Goal: Task Accomplishment & Management: Manage account settings

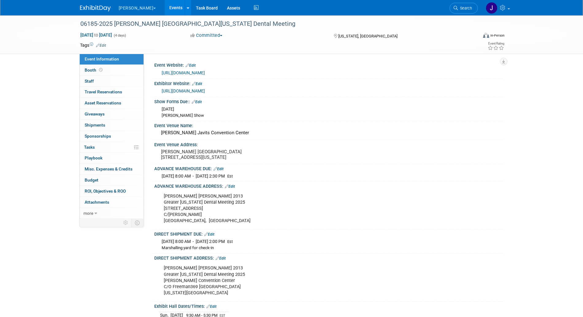
click at [222, 171] on link "Edit" at bounding box center [219, 169] width 10 height 4
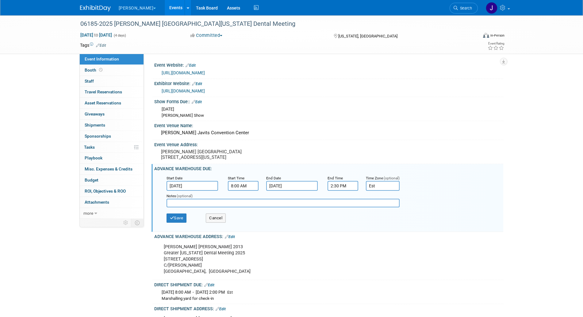
click at [224, 207] on input "text" at bounding box center [283, 203] width 233 height 9
type input "9"
type input "11/14 ship by"
click at [176, 222] on button "Save" at bounding box center [177, 217] width 20 height 9
